Goal: Check status: Check status

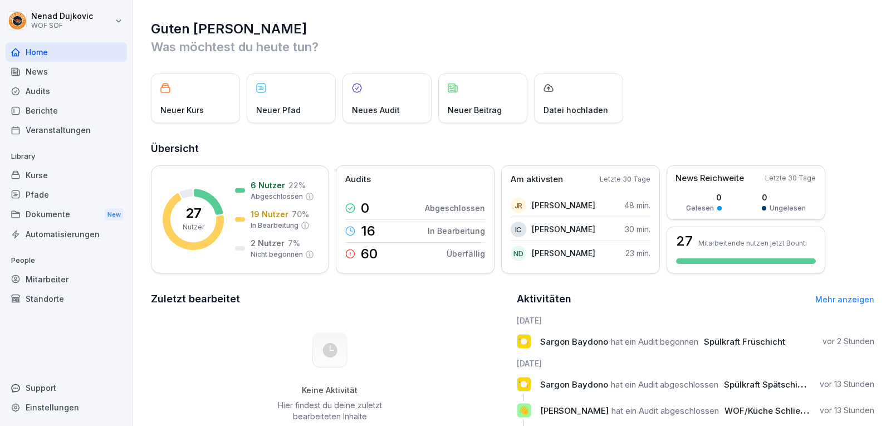
click at [59, 90] on div "Audits" at bounding box center [66, 90] width 121 height 19
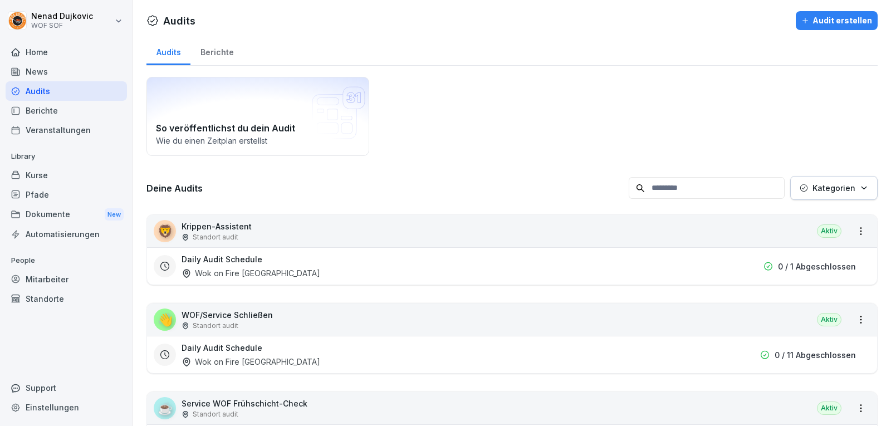
click at [43, 47] on div "Home" at bounding box center [66, 51] width 121 height 19
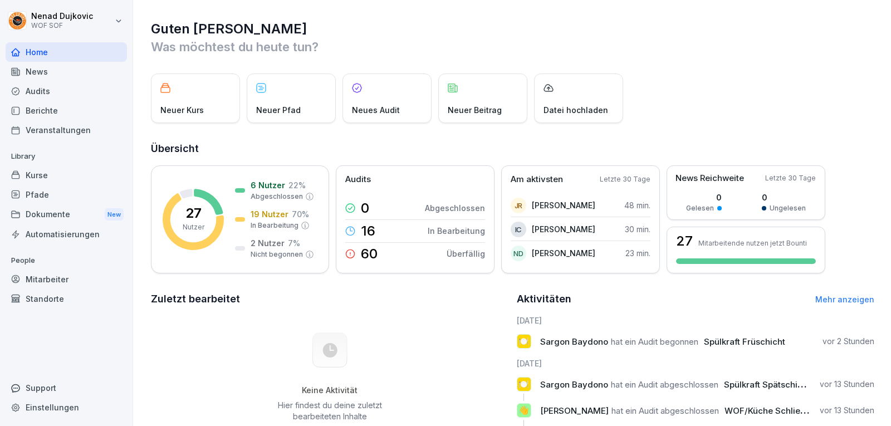
click at [43, 47] on div "Home" at bounding box center [66, 51] width 121 height 19
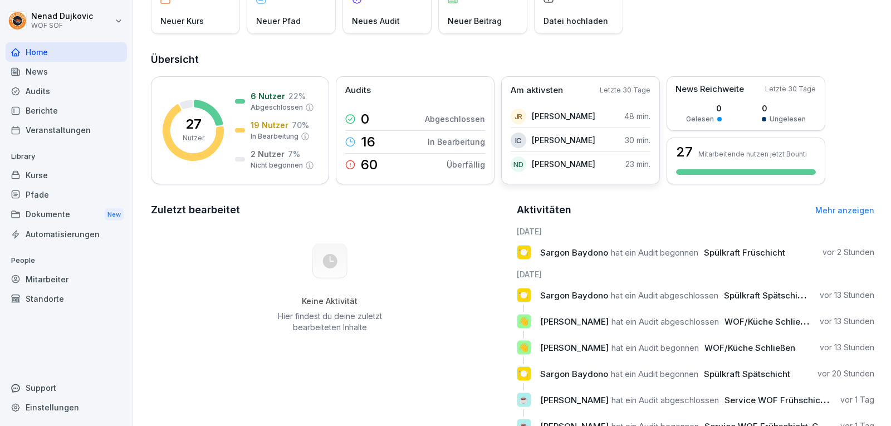
scroll to position [47, 0]
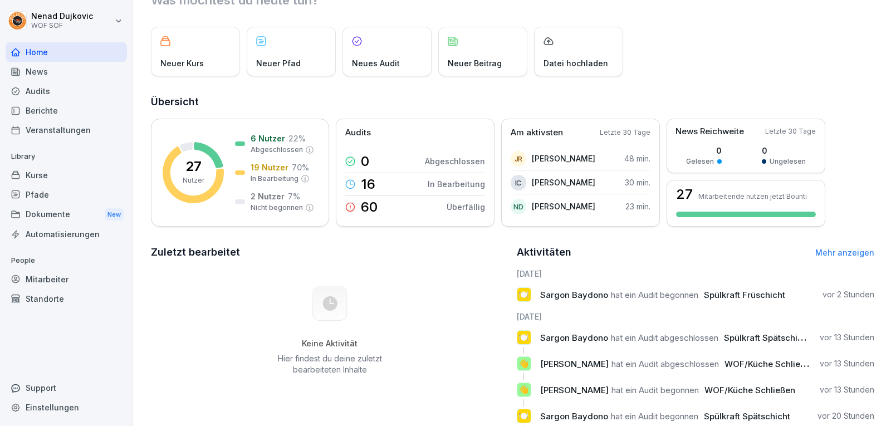
click at [118, 40] on div at bounding box center [66, 39] width 121 height 7
click at [86, 271] on div "Mitarbeiter" at bounding box center [66, 278] width 121 height 19
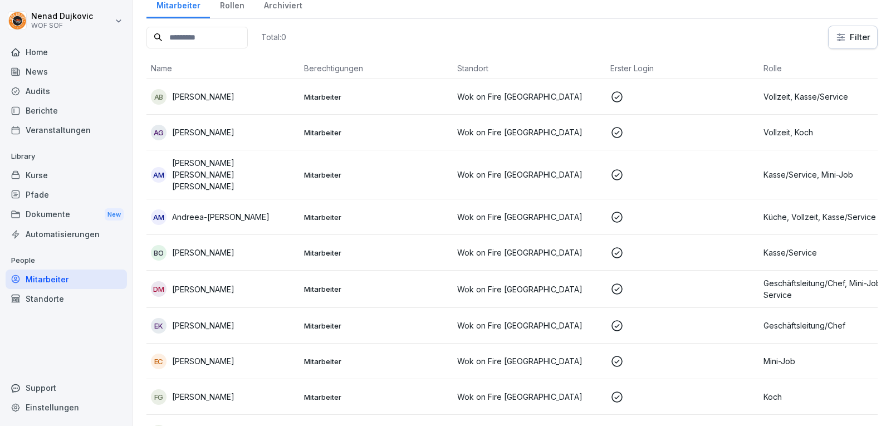
scroll to position [11, 0]
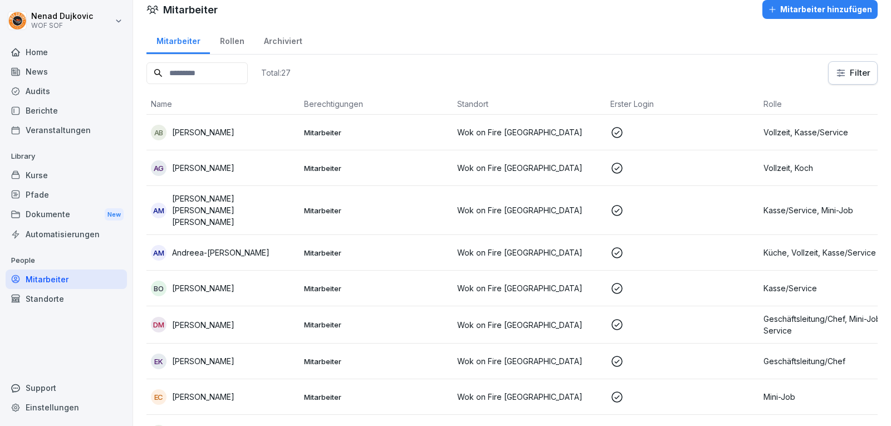
click at [222, 71] on input at bounding box center [196, 73] width 101 height 22
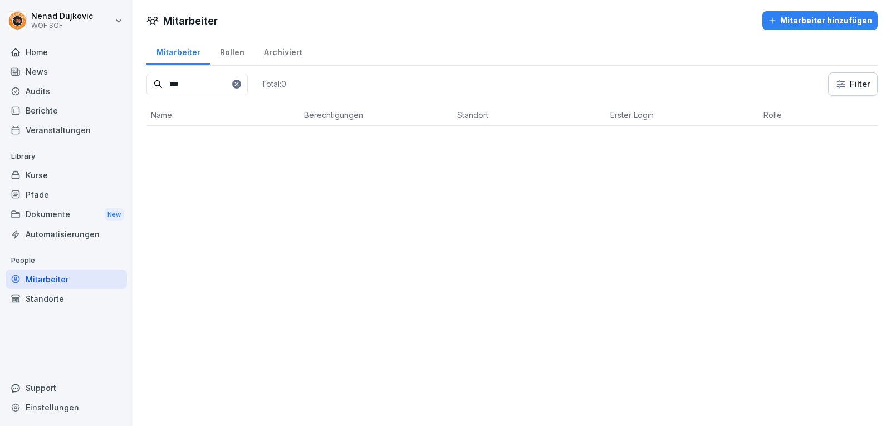
scroll to position [0, 0]
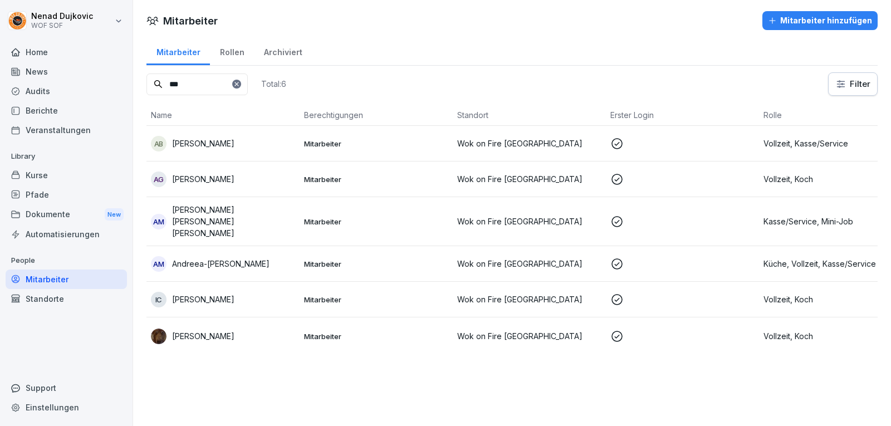
type input "***"
click at [268, 292] on div "IC [PERSON_NAME]" at bounding box center [223, 300] width 144 height 16
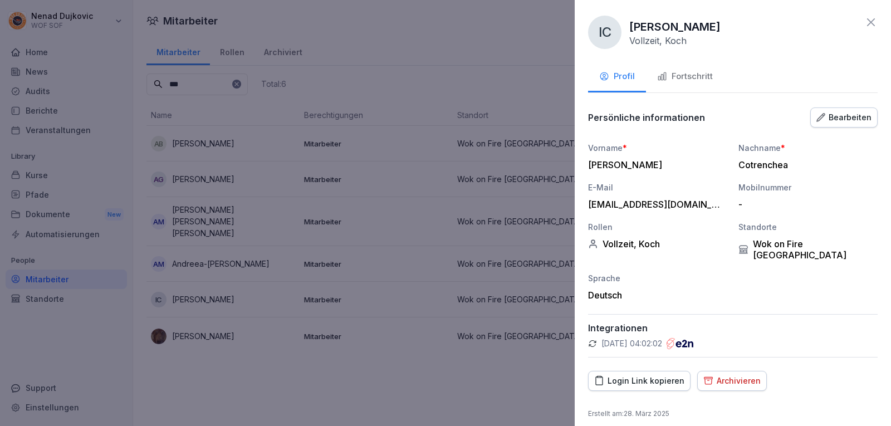
click at [718, 78] on button "Fortschritt" at bounding box center [685, 77] width 78 height 30
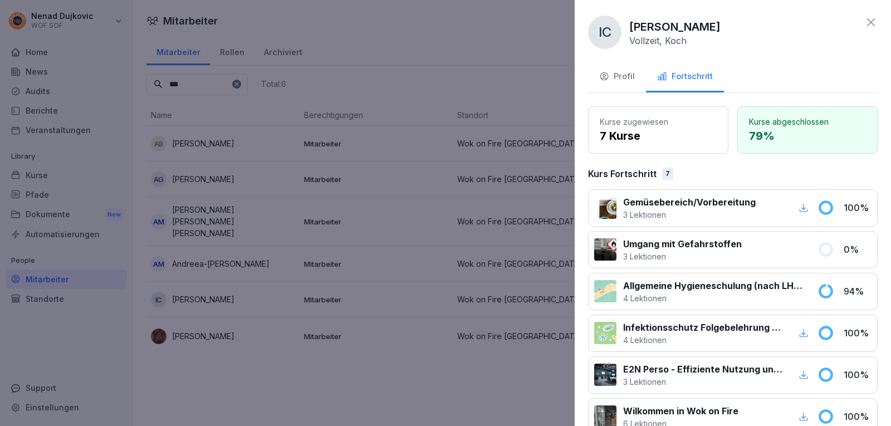
click at [401, 178] on div at bounding box center [445, 213] width 891 height 426
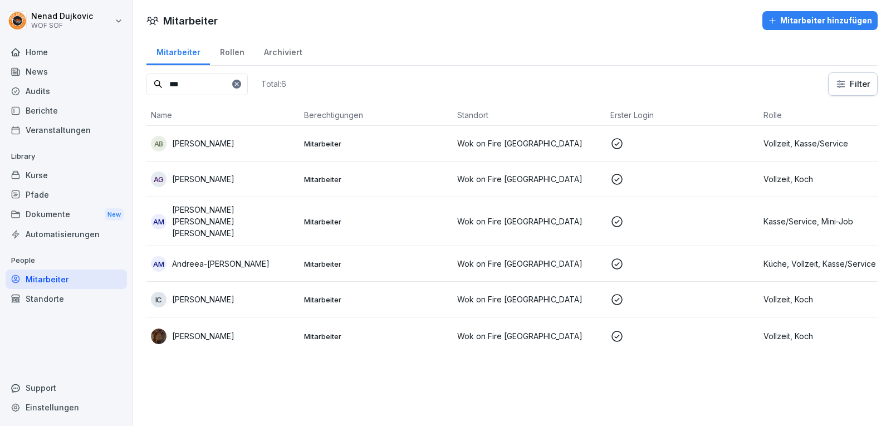
click at [223, 317] on td "[PERSON_NAME]" at bounding box center [222, 335] width 153 height 37
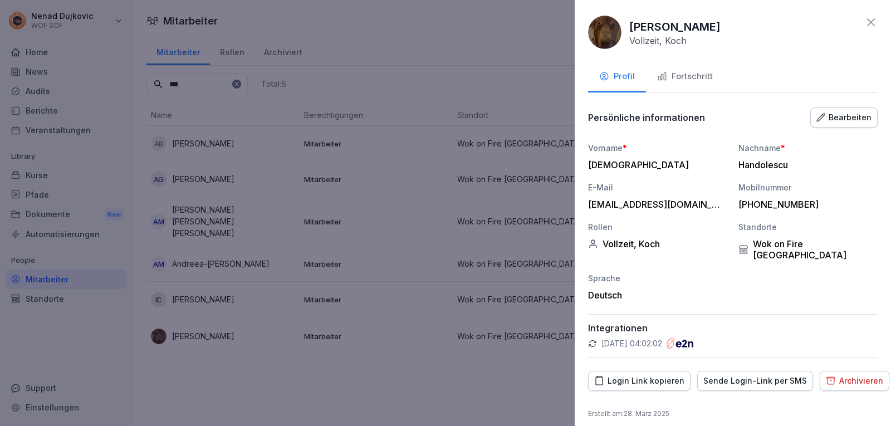
click at [689, 87] on button "Fortschritt" at bounding box center [685, 77] width 78 height 30
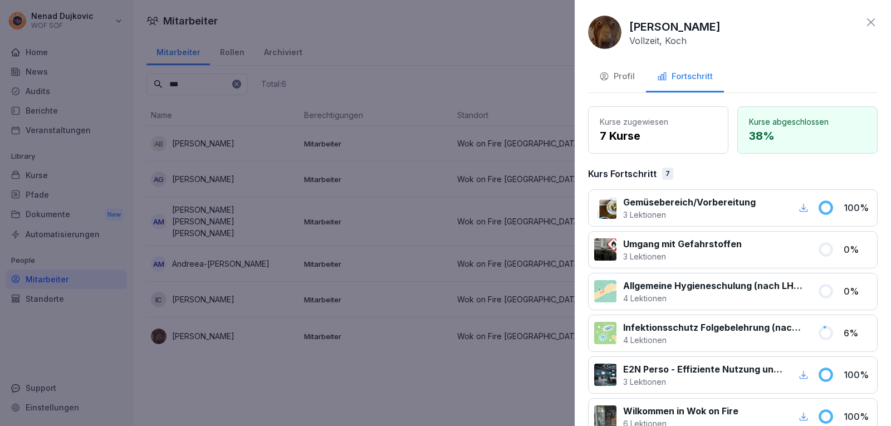
click at [485, 148] on div at bounding box center [445, 213] width 891 height 426
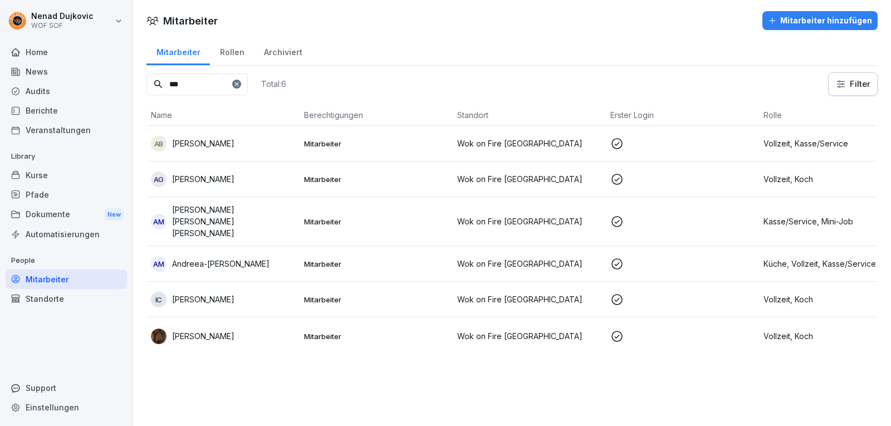
click at [285, 256] on div "AM Andreea-[PERSON_NAME]" at bounding box center [223, 264] width 144 height 16
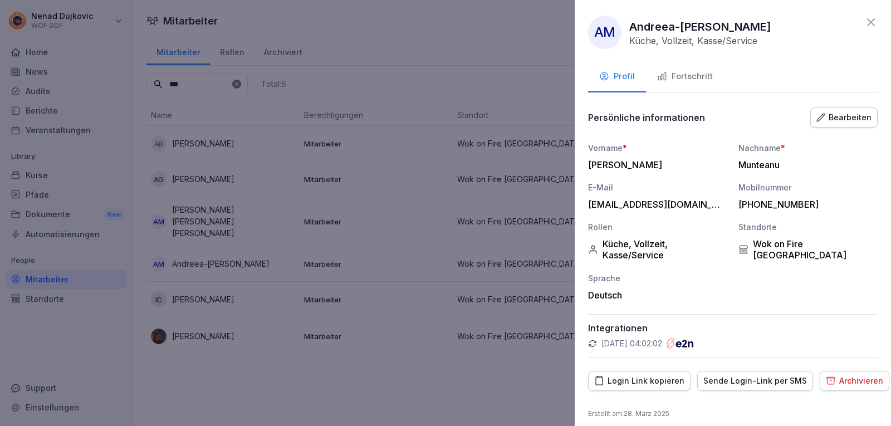
click at [705, 88] on button "Fortschritt" at bounding box center [685, 77] width 78 height 30
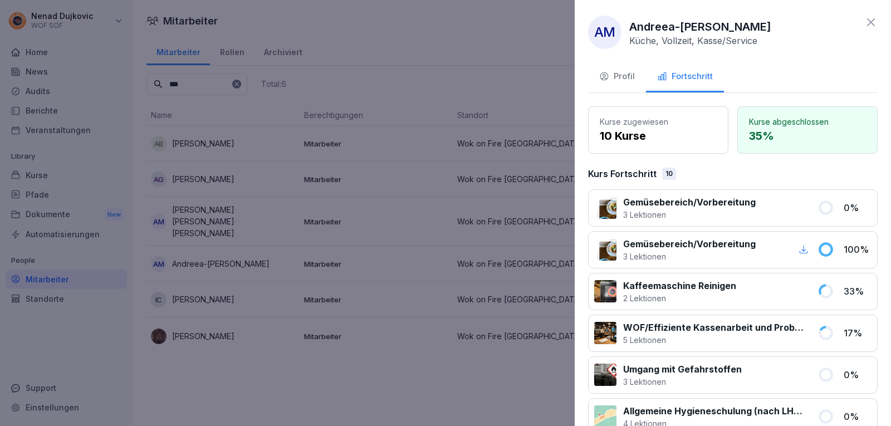
click at [399, 162] on div at bounding box center [445, 213] width 891 height 426
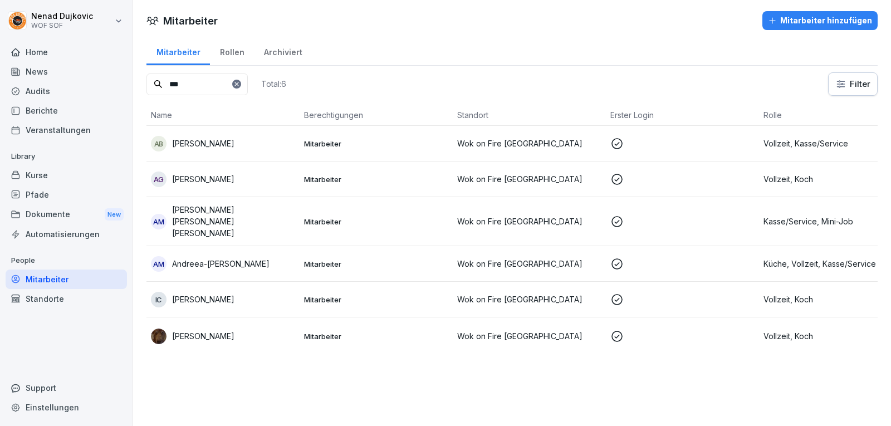
click at [241, 81] on div at bounding box center [236, 84] width 9 height 9
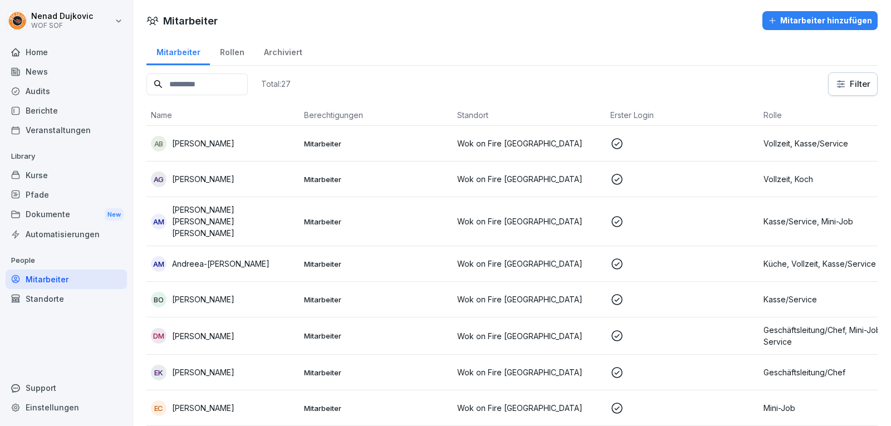
click at [245, 82] on input at bounding box center [196, 84] width 101 height 22
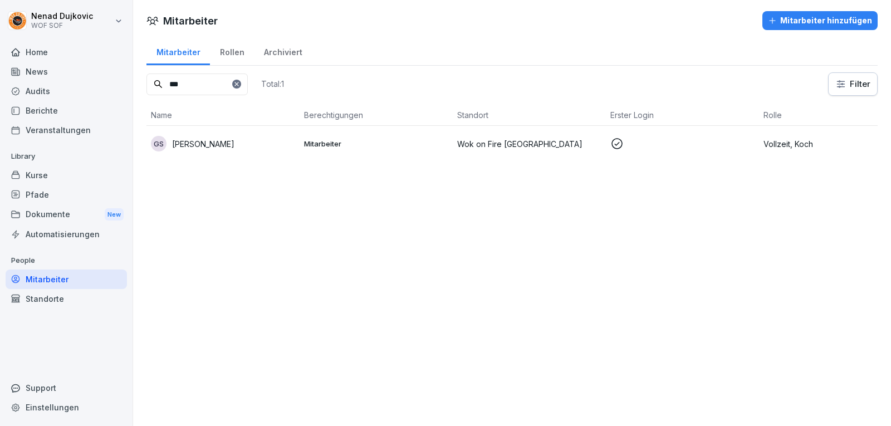
type input "***"
click at [332, 139] on td "Mitarbeiter" at bounding box center [375, 144] width 153 height 36
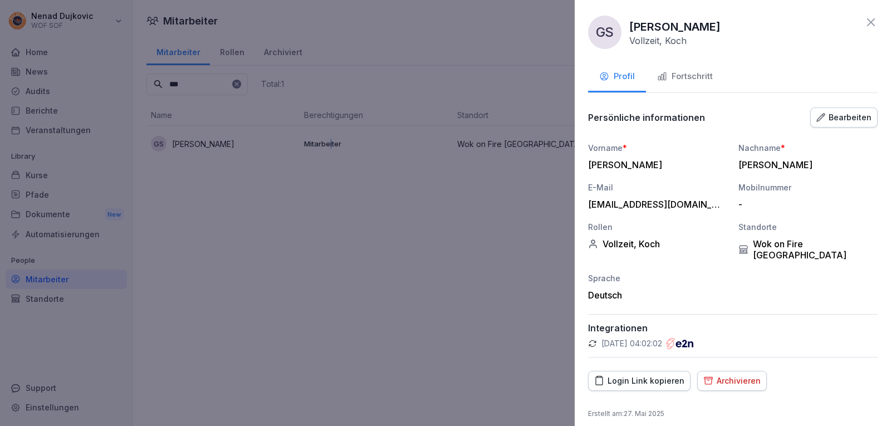
click at [690, 83] on button "Fortschritt" at bounding box center [685, 77] width 78 height 30
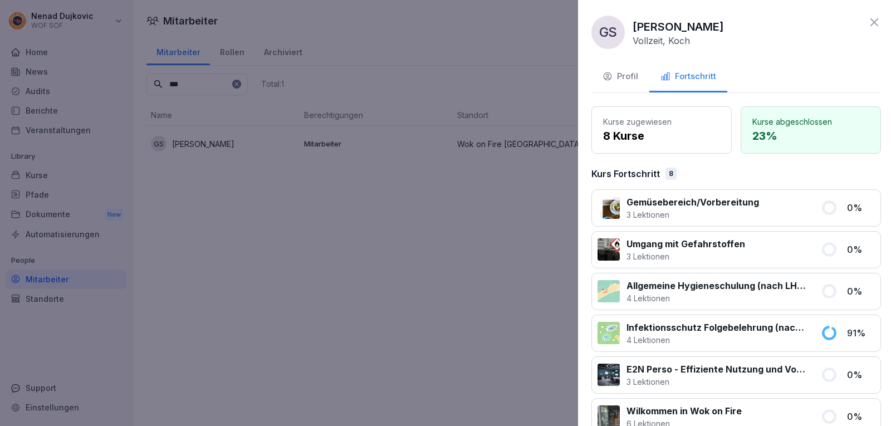
click at [290, 266] on div at bounding box center [445, 213] width 891 height 426
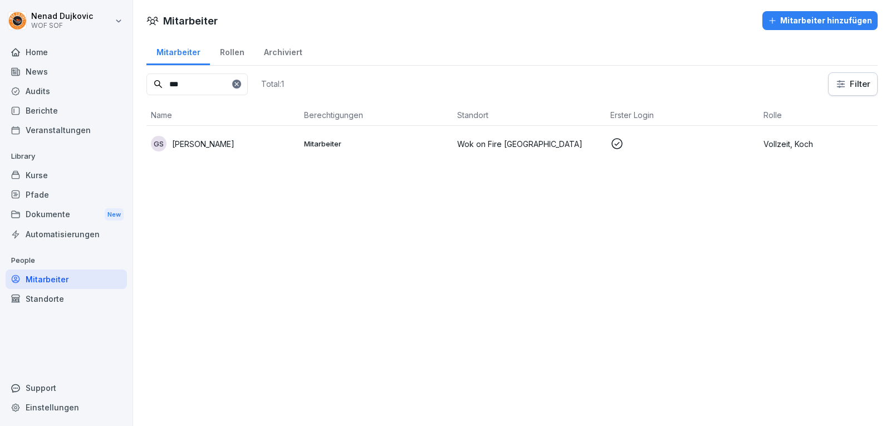
click at [240, 86] on icon at bounding box center [236, 84] width 7 height 7
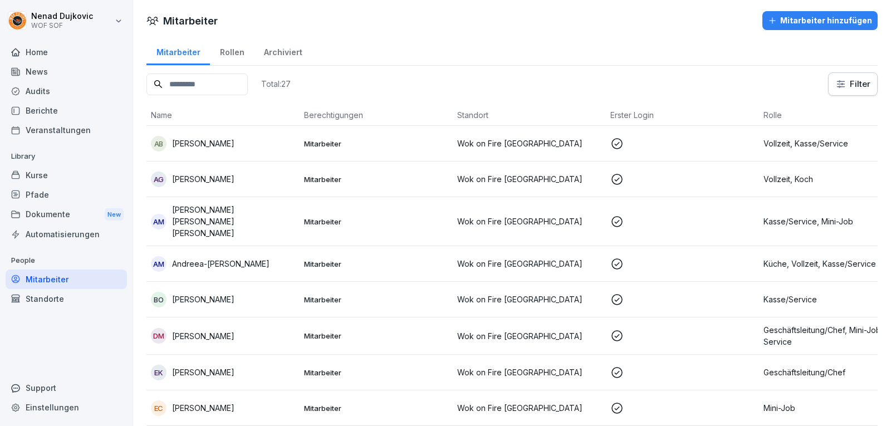
click at [234, 90] on input at bounding box center [196, 84] width 101 height 22
click at [62, 91] on div "Audits" at bounding box center [66, 90] width 121 height 19
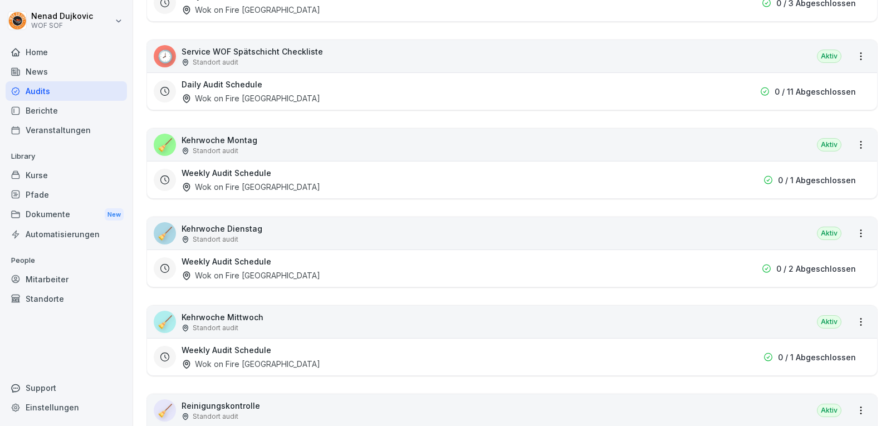
scroll to position [818, 0]
